Goal: Information Seeking & Learning: Learn about a topic

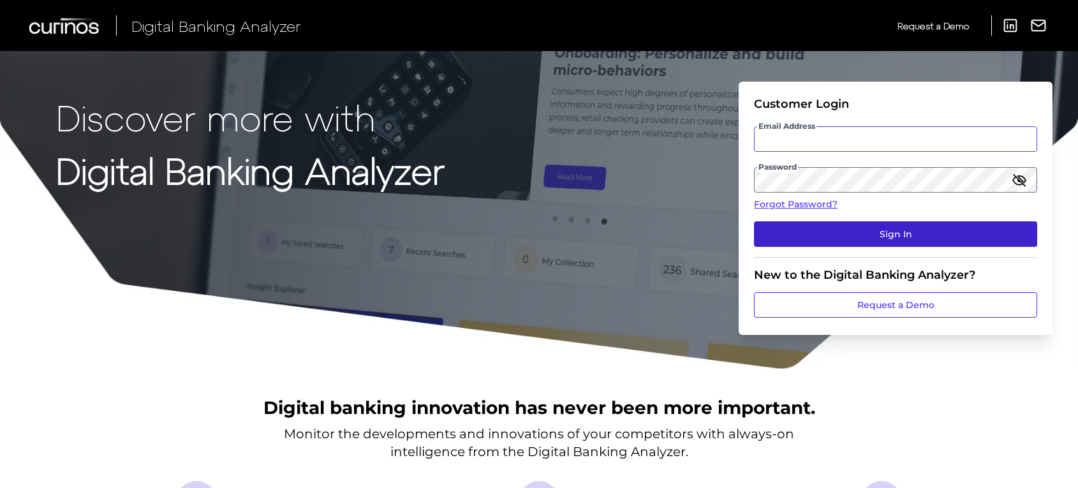
type input "[PERSON_NAME][EMAIL_ADDRESS][PERSON_NAME][DOMAIN_NAME]"
click at [896, 225] on button "Sign In" at bounding box center [895, 234] width 283 height 26
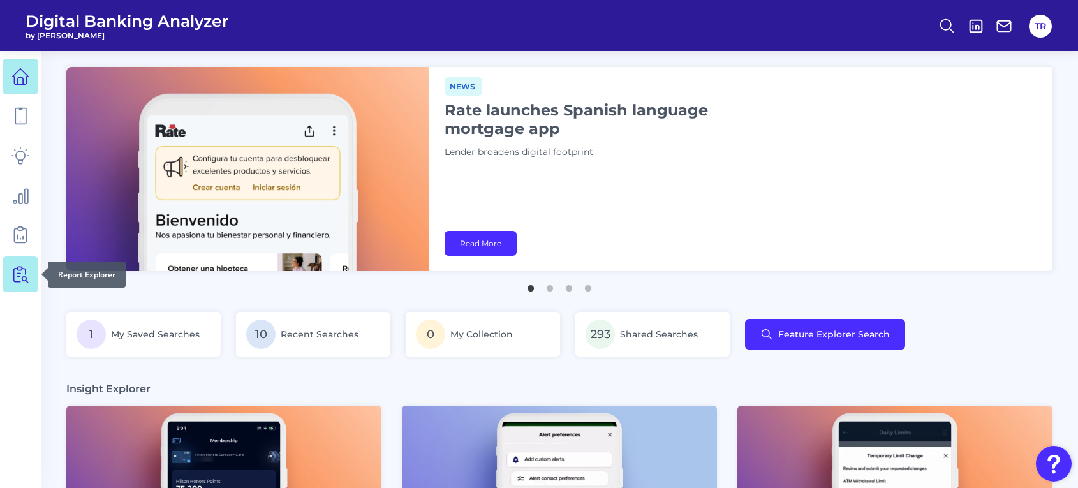
click at [21, 265] on icon at bounding box center [20, 274] width 18 height 18
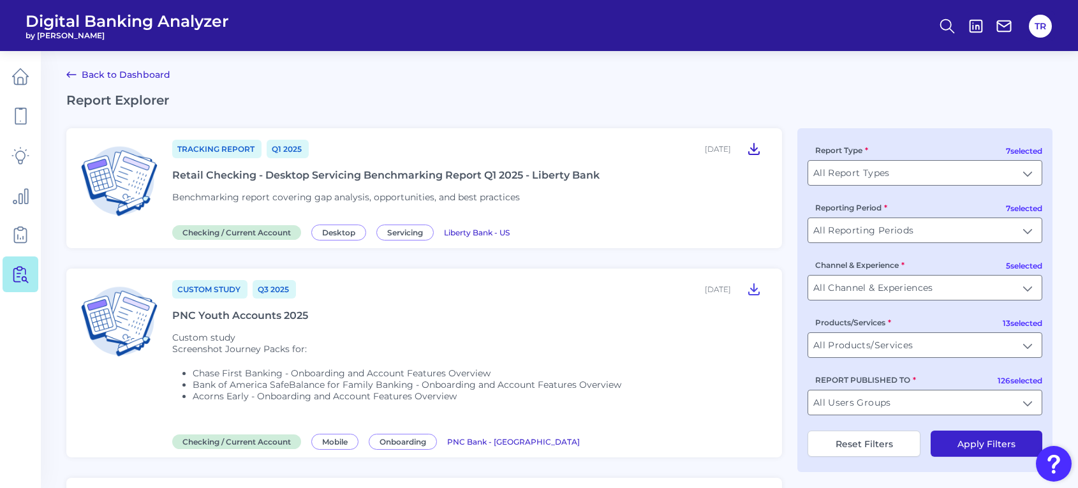
click at [750, 145] on icon at bounding box center [753, 148] width 15 height 15
click at [348, 179] on div "Retail Checking - Desktop Servicing Benchmarking Report Q1 2025 - Liberty Bank" at bounding box center [385, 175] width 427 height 12
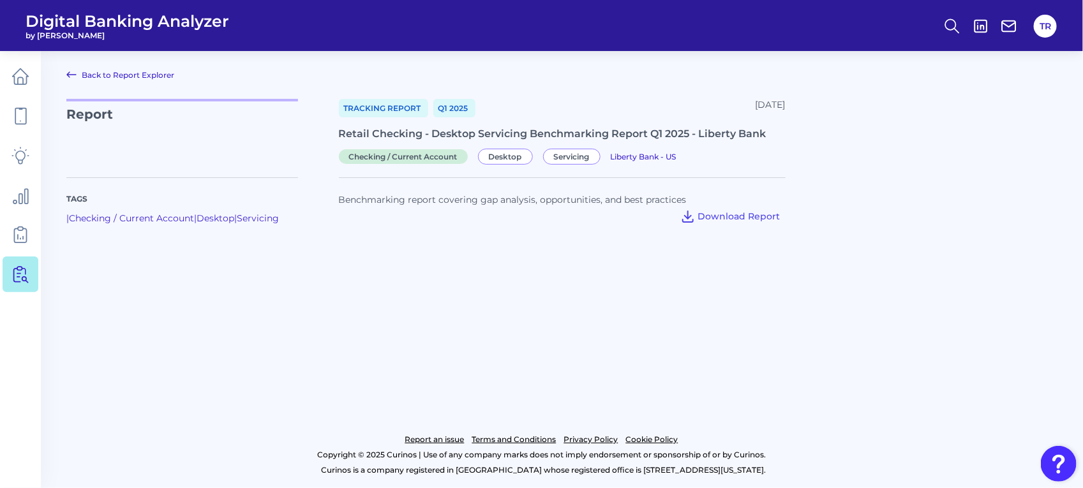
click at [610, 405] on footer "Report an issue Terms and Conditions Privacy Policy Cookie Policy Copyright © 2…" at bounding box center [541, 442] width 1083 height 92
